Goal: Task Accomplishment & Management: Use online tool/utility

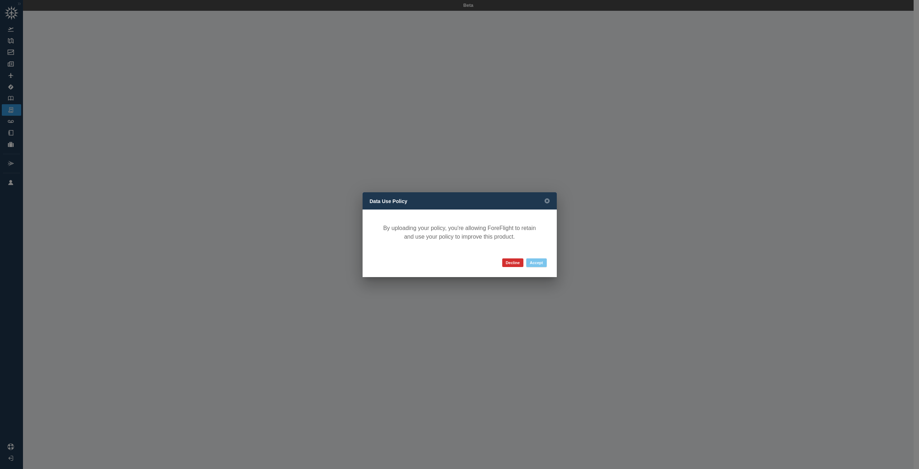
click at [537, 261] on button "Accept" at bounding box center [536, 262] width 20 height 9
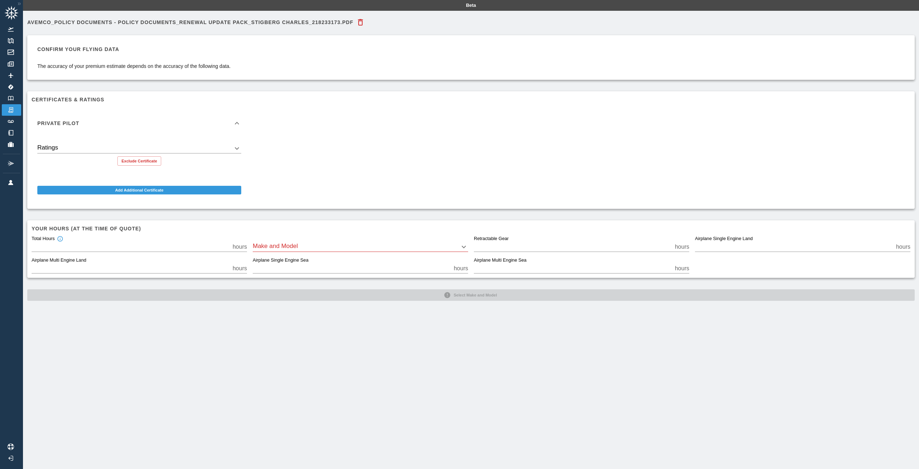
click at [258, 248] on body "Beta Avemco_Policy Documents - Policy Documents_Renewal Update Pack_STIGBERG CH…" at bounding box center [459, 234] width 919 height 469
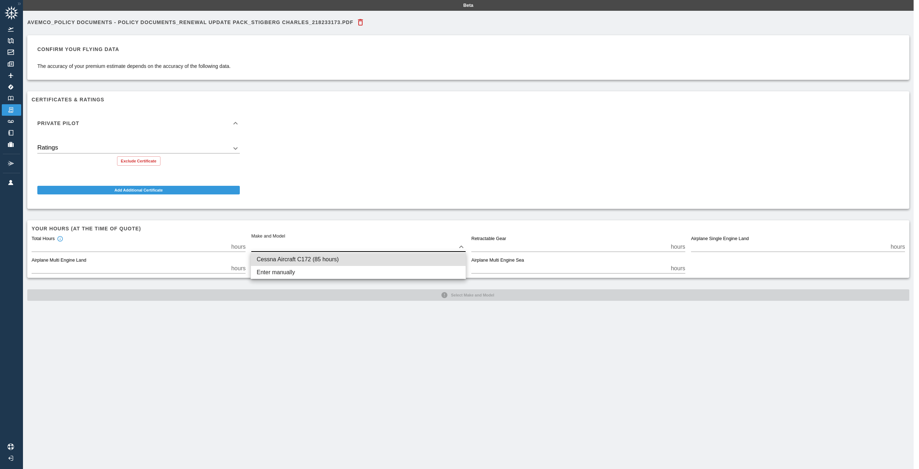
click at [273, 374] on div at bounding box center [459, 234] width 919 height 469
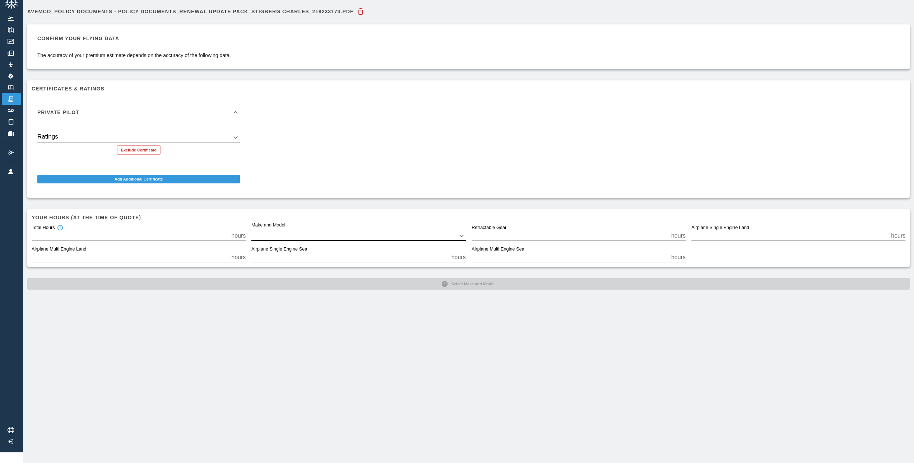
scroll to position [16, 0]
click at [466, 295] on div "Avemco_Policy Documents - Policy Documents_Renewal Update Pack_STIGBERG CHARLES…" at bounding box center [468, 231] width 891 height 463
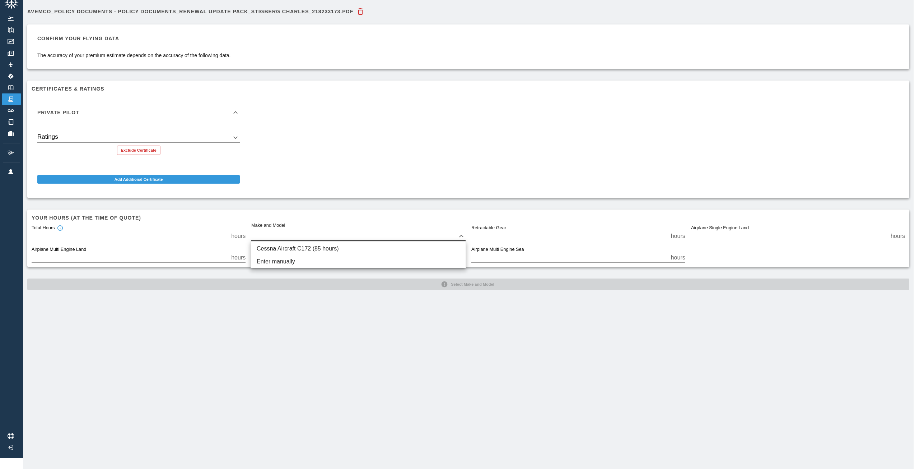
click at [382, 229] on body "Beta Avemco_Policy Documents - Policy Documents_Renewal Update Pack_STIGBERG CH…" at bounding box center [459, 223] width 919 height 469
click at [353, 249] on li "Cessna Aircraft C172 (85 hours)" at bounding box center [358, 248] width 215 height 13
type input "****"
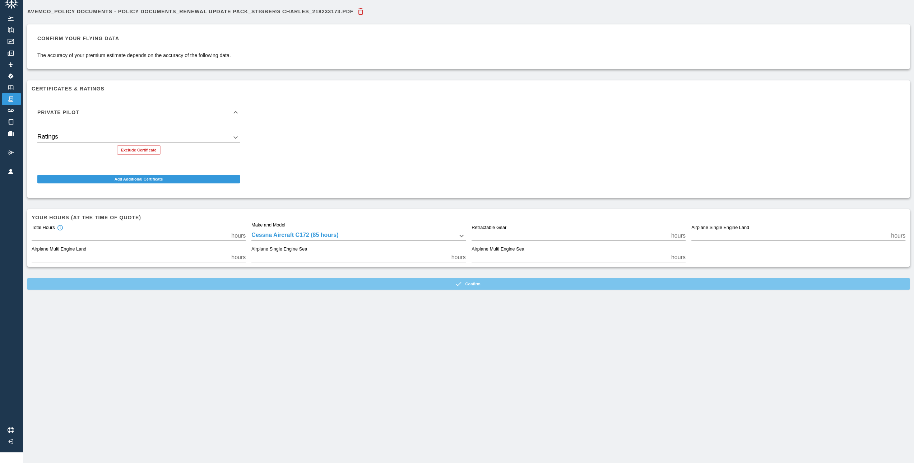
click at [457, 285] on button "Confirm" at bounding box center [468, 283] width 882 height 11
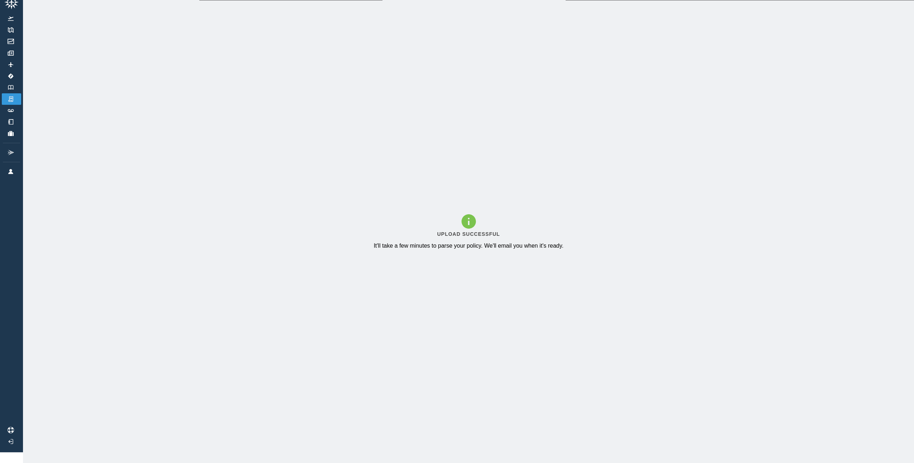
click at [275, 259] on div "Upload Successful It'll take a few minutes to parse your policy. We'll email yo…" at bounding box center [468, 231] width 891 height 463
click at [8, 84] on link "Logbook" at bounding box center [11, 87] width 19 height 11
